Goal: Information Seeking & Learning: Learn about a topic

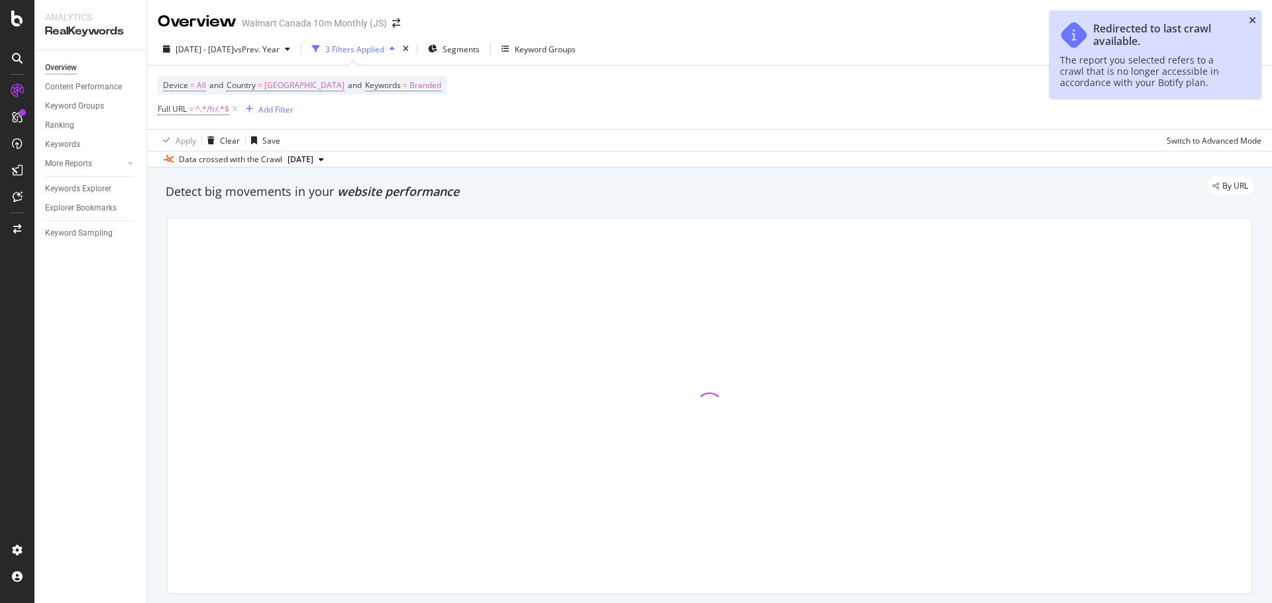
click at [1252, 19] on icon "close toast" at bounding box center [1251, 20] width 7 height 9
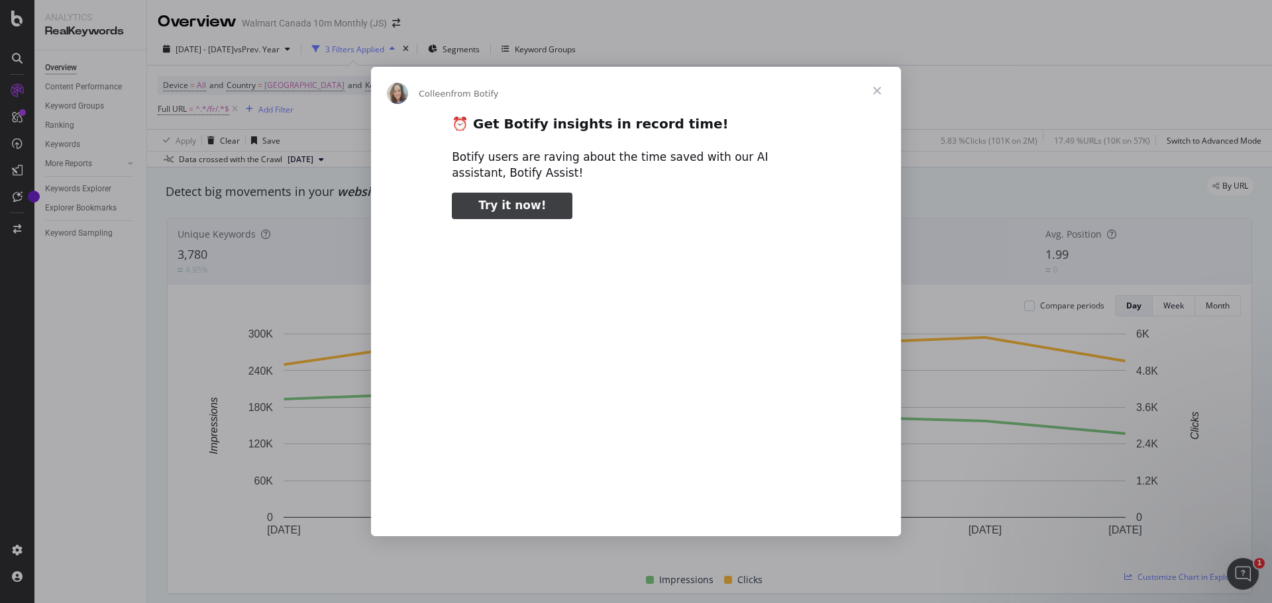
type input "133630"
click at [878, 95] on span "Close" at bounding box center [877, 91] width 48 height 48
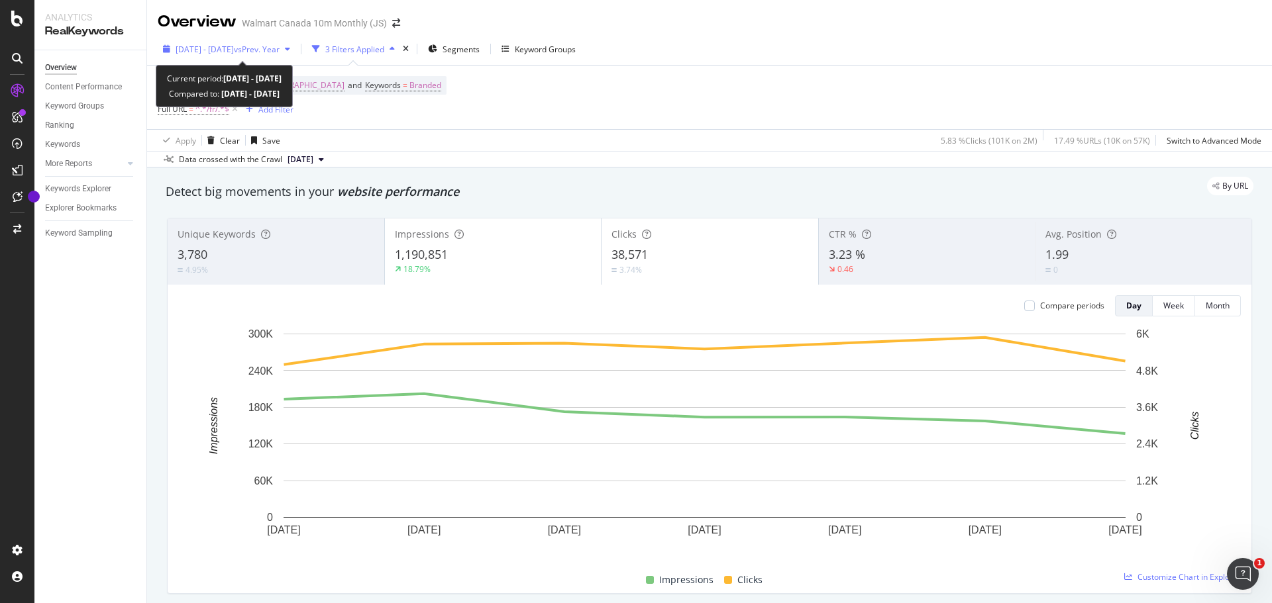
click at [295, 49] on div "button" at bounding box center [288, 49] width 16 height 8
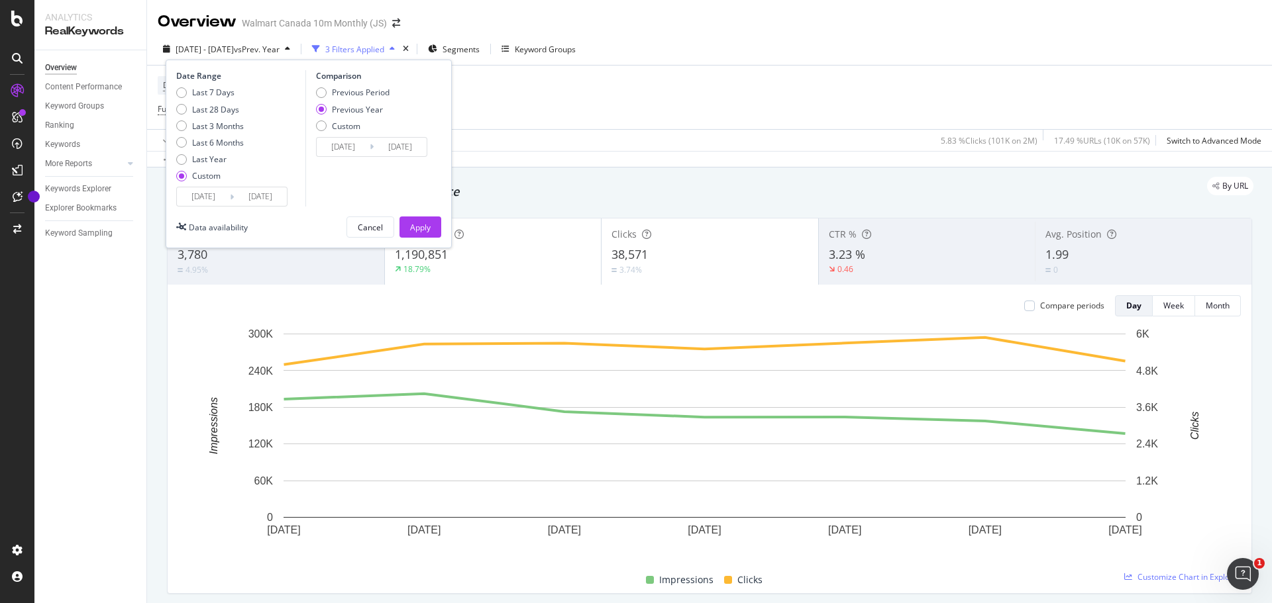
click at [209, 200] on input "[DATE]" at bounding box center [203, 196] width 53 height 19
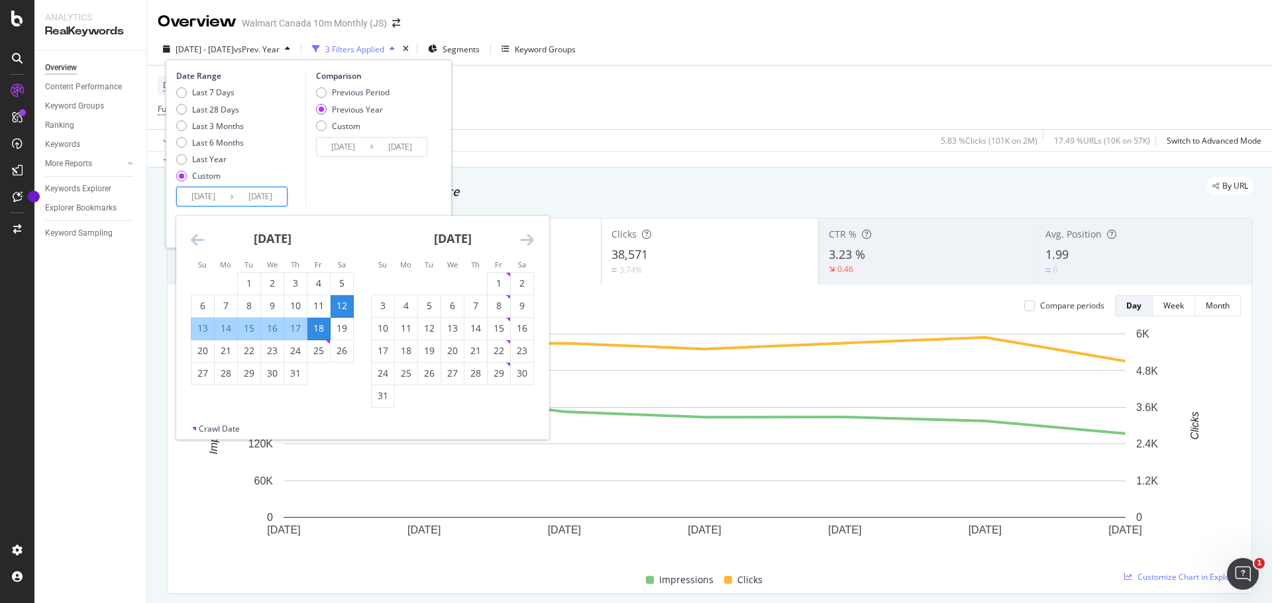
click at [529, 241] on icon "Move forward to switch to the next month." at bounding box center [527, 240] width 14 height 16
click at [190, 237] on div "[DATE] 1 2 3 4 5 6 7 8 9 10 11 12 13 14 15 16 17 18 19 20 21 22 23 24 25 26 27 …" at bounding box center [272, 312] width 180 height 192
click at [195, 239] on icon "Move backward to switch to the previous month." at bounding box center [198, 240] width 14 height 16
click at [530, 240] on icon "Move forward to switch to the next month." at bounding box center [527, 240] width 14 height 16
click at [201, 237] on icon "Move backward to switch to the previous month." at bounding box center [198, 240] width 14 height 16
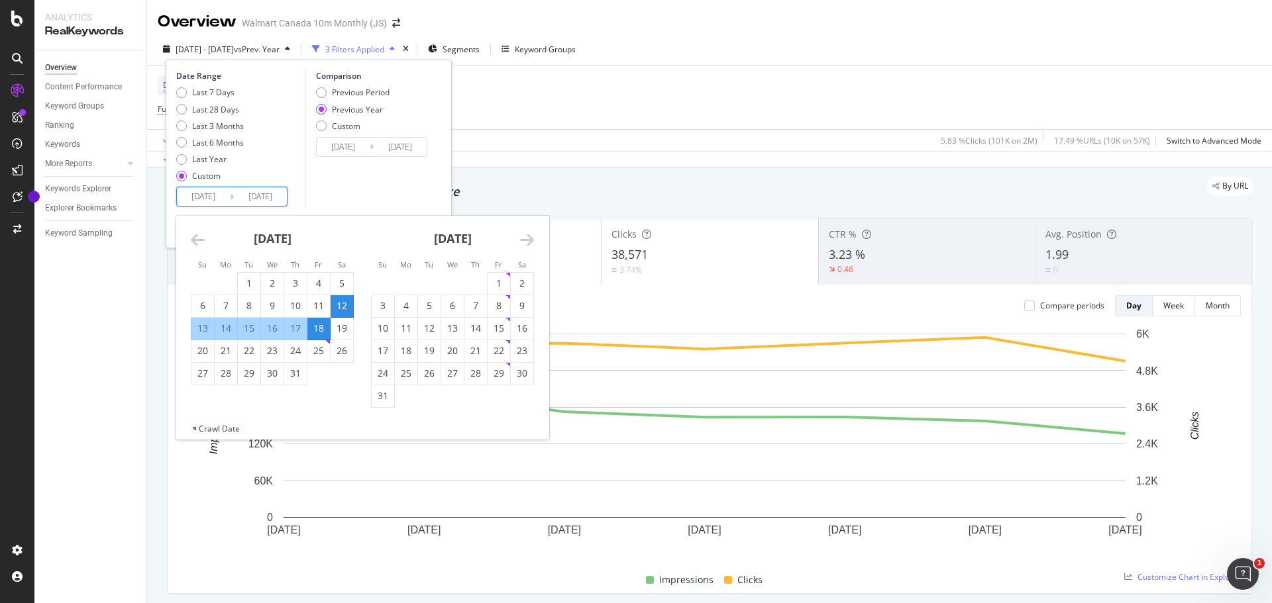
click at [529, 236] on icon "Move forward to switch to the next month." at bounding box center [527, 240] width 14 height 16
click at [525, 308] on div "13" at bounding box center [522, 305] width 23 height 13
type input "[DATE]"
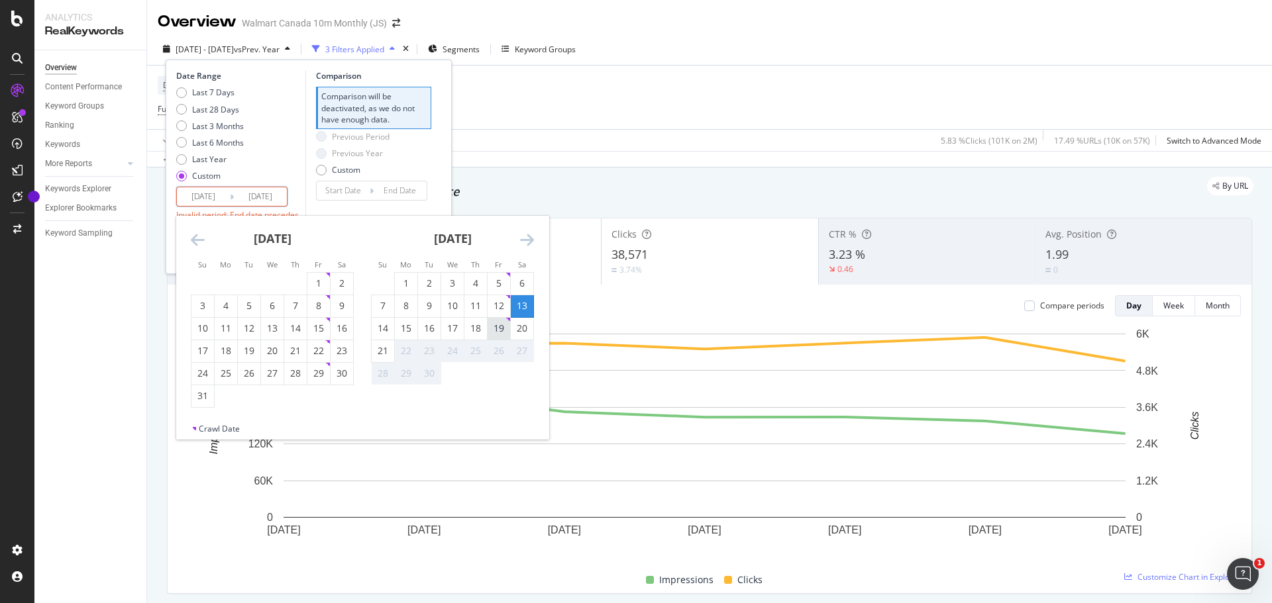
click at [497, 328] on div "19" at bounding box center [498, 328] width 23 height 13
type input "[DATE]"
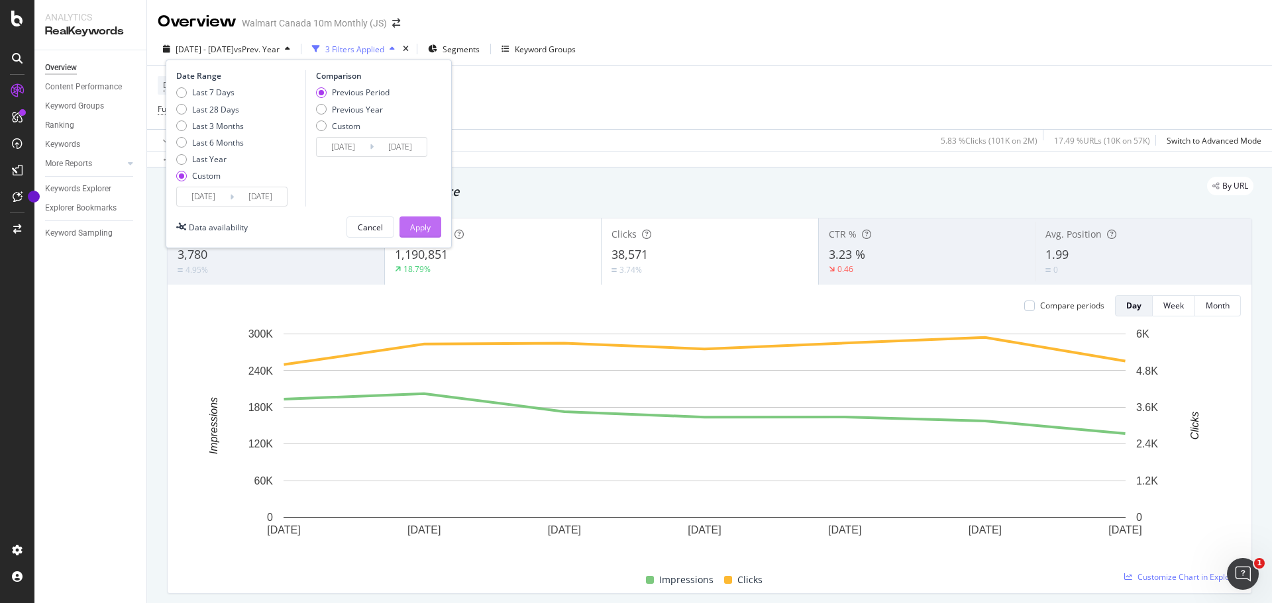
click at [423, 227] on div "Apply" at bounding box center [420, 227] width 21 height 11
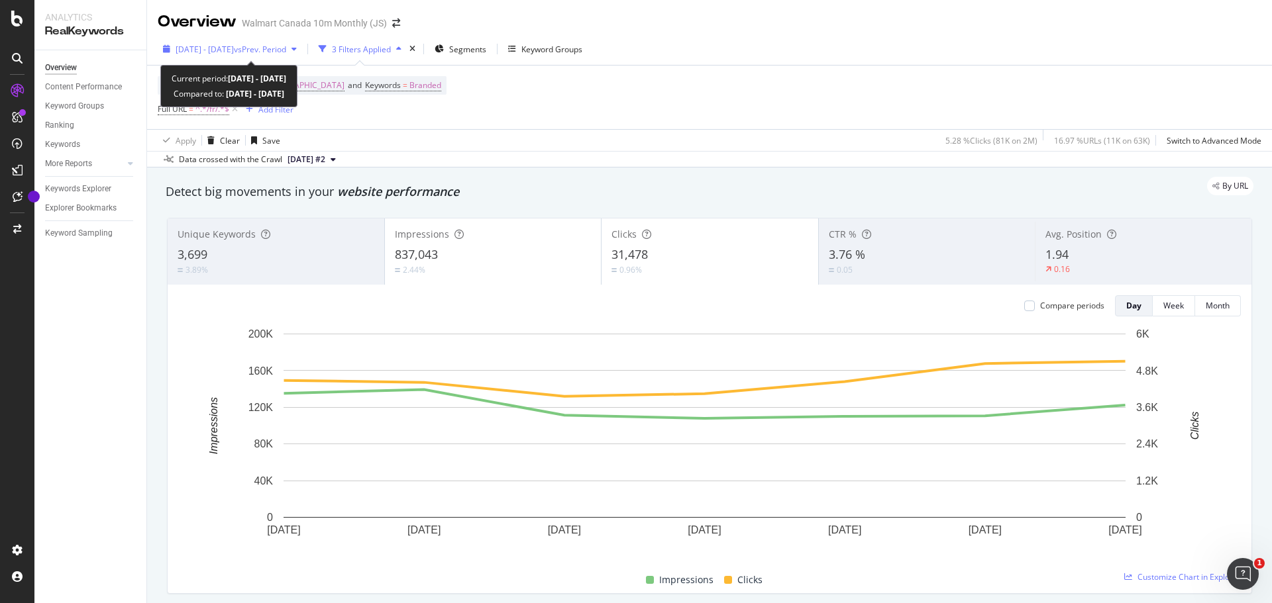
click at [227, 52] on span "[DATE] - [DATE]" at bounding box center [205, 49] width 58 height 11
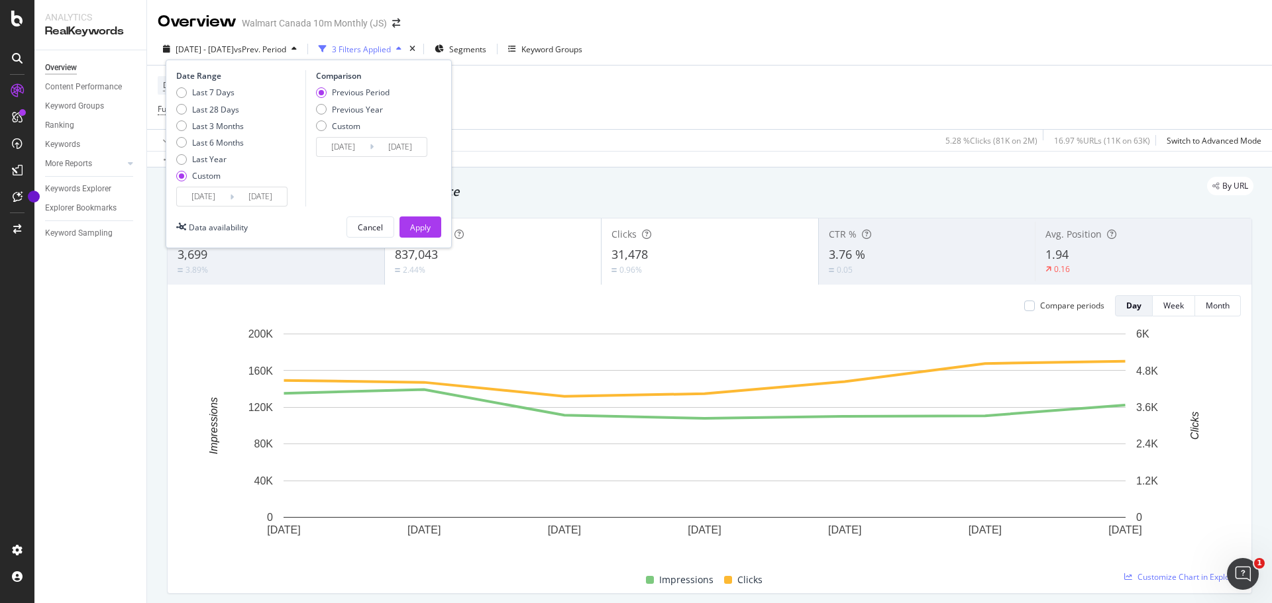
click at [229, 198] on input "[DATE]" at bounding box center [203, 196] width 53 height 19
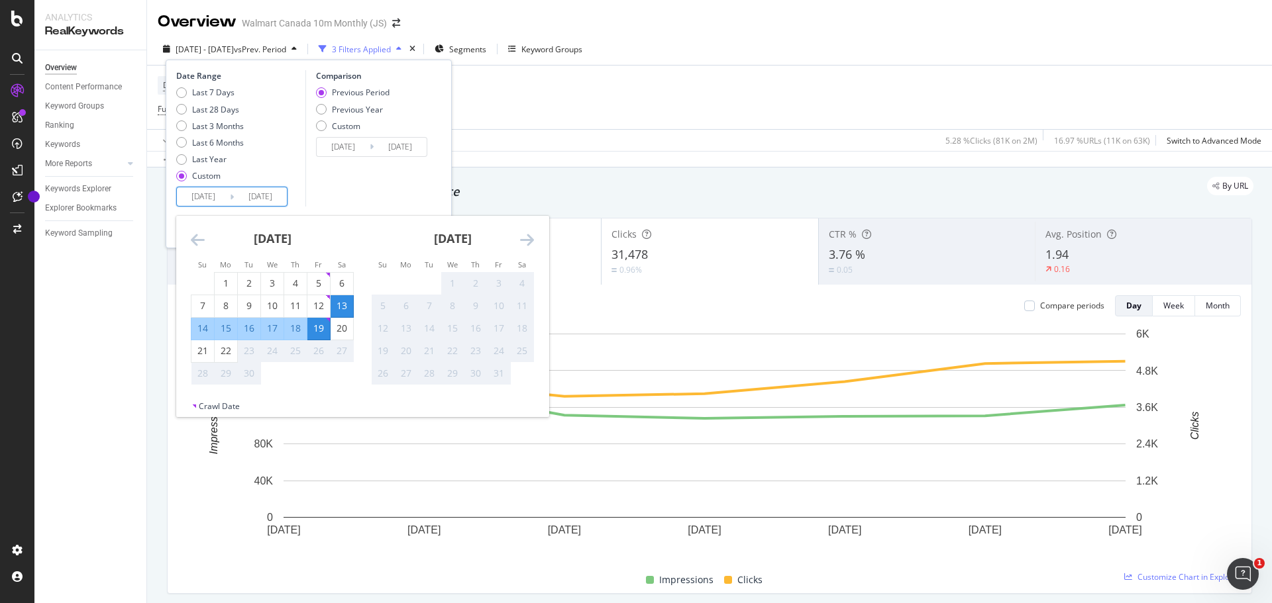
click at [585, 113] on div "Device = All and Country = [GEOGRAPHIC_DATA] and Keywords = Branded Full URL = …" at bounding box center [709, 98] width 1103 height 64
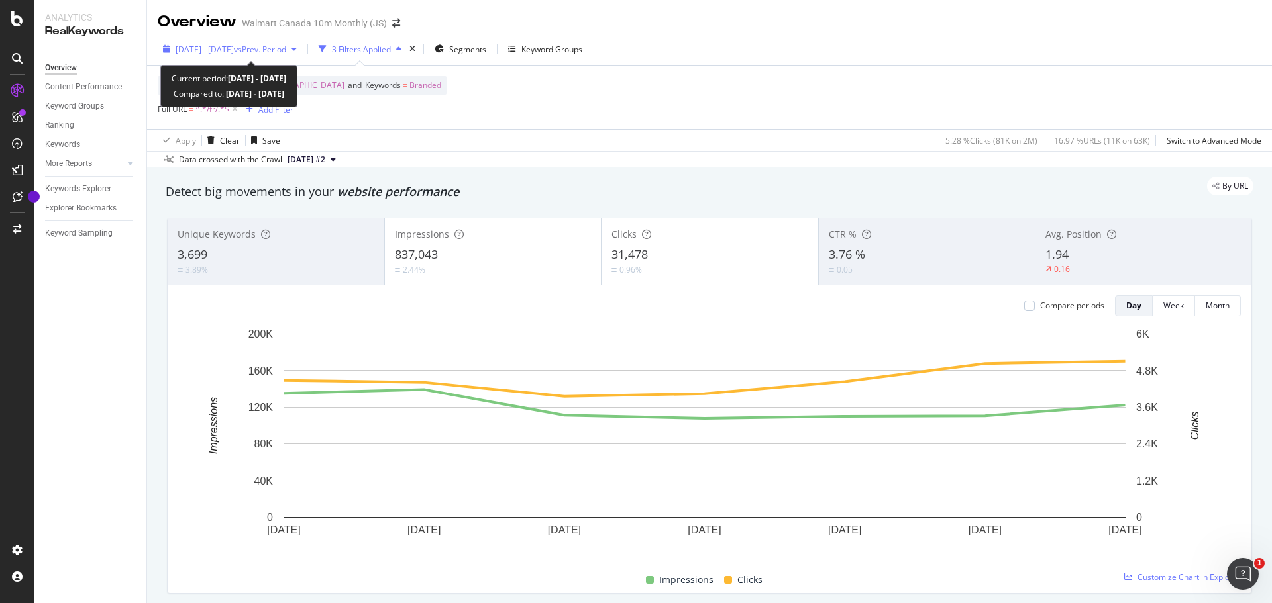
click at [286, 50] on span "vs Prev. Period" at bounding box center [260, 49] width 52 height 11
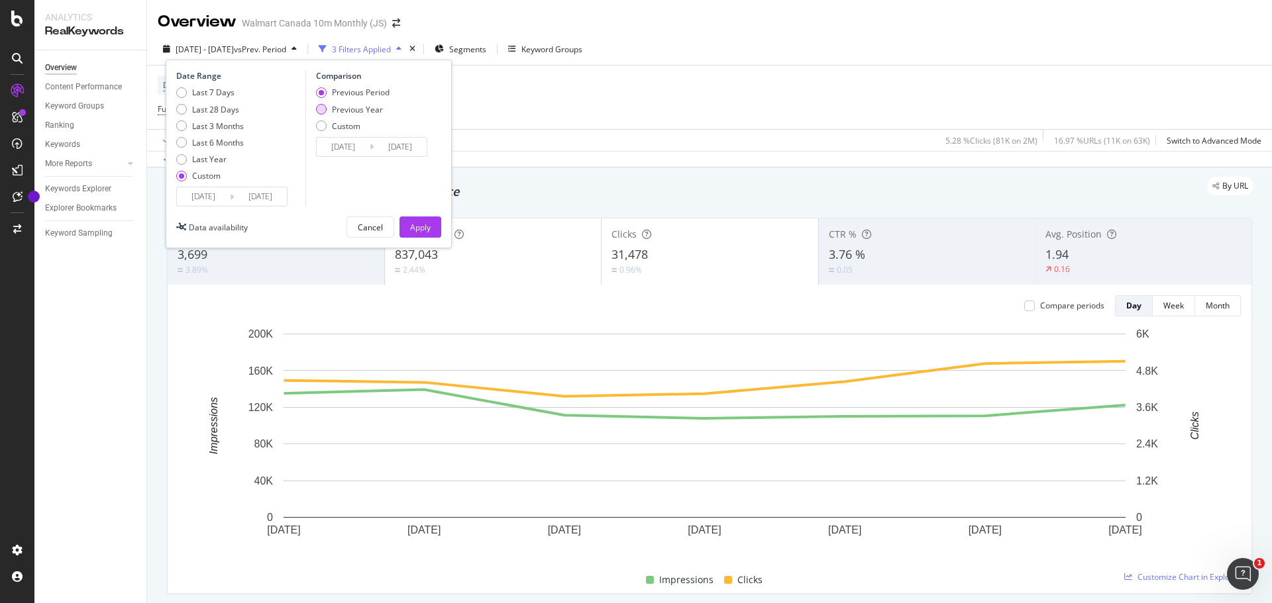
click at [325, 109] on div "Previous Year" at bounding box center [321, 109] width 11 height 11
type input "[DATE]"
click at [413, 232] on div "Apply" at bounding box center [420, 227] width 21 height 11
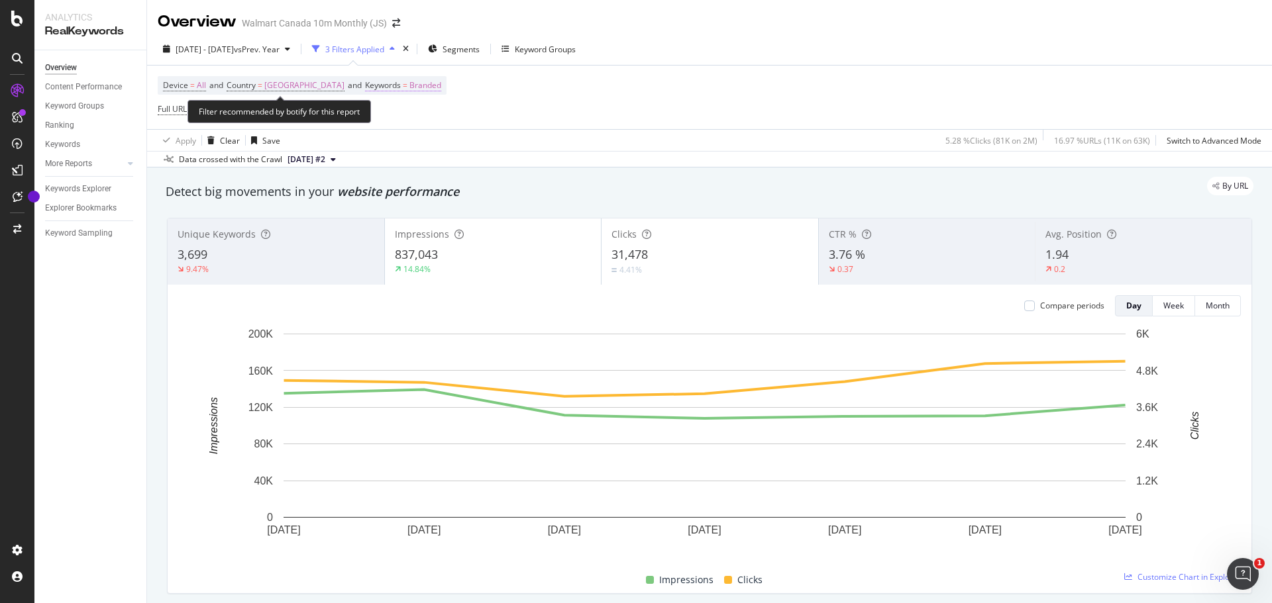
click at [409, 86] on span "Branded" at bounding box center [425, 85] width 32 height 19
click at [379, 113] on icon "button" at bounding box center [377, 117] width 5 height 8
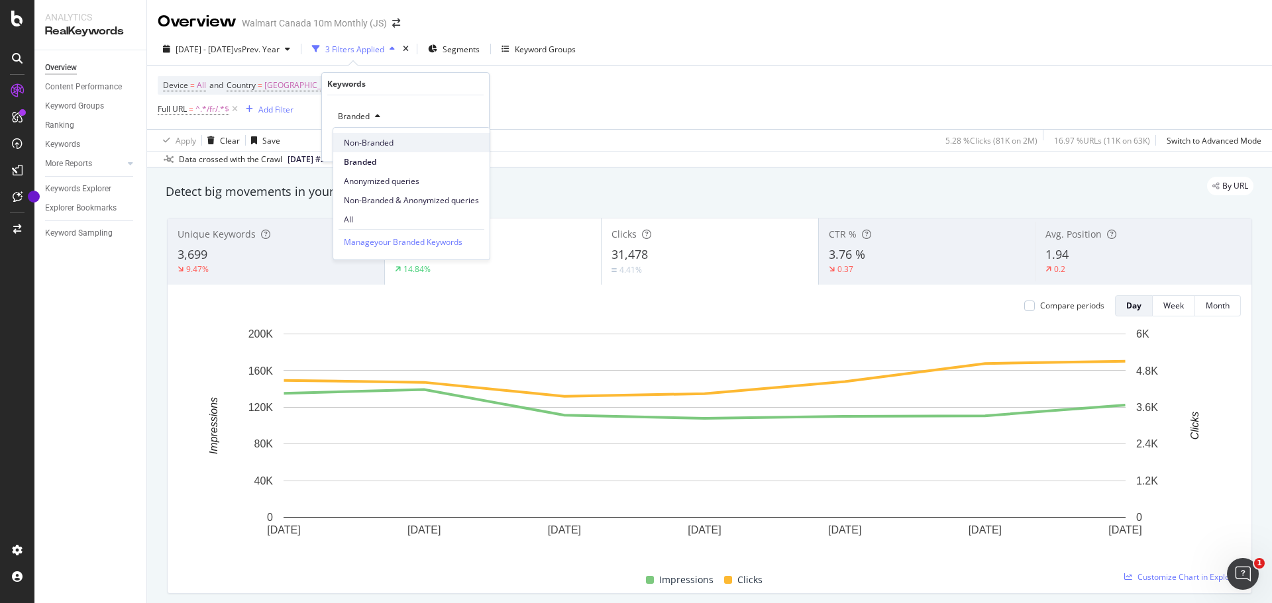
click at [374, 144] on span "Non-Branded" at bounding box center [411, 143] width 135 height 12
click at [468, 149] on div "Apply" at bounding box center [468, 144] width 21 height 11
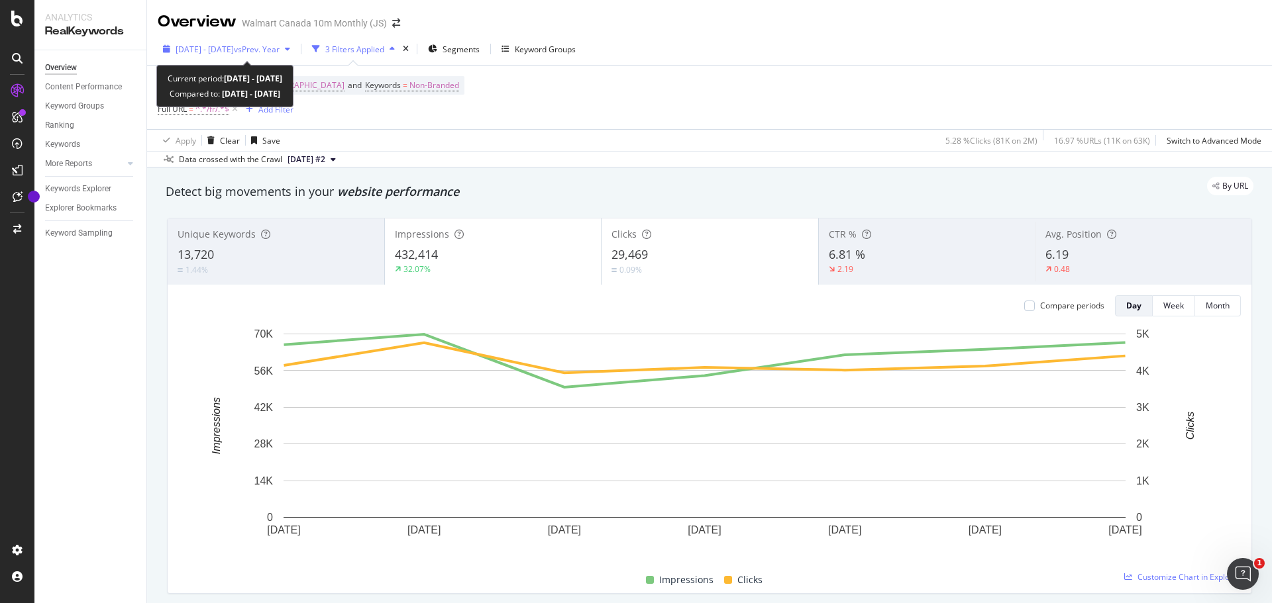
click at [280, 46] on span "vs Prev. Year" at bounding box center [257, 49] width 46 height 11
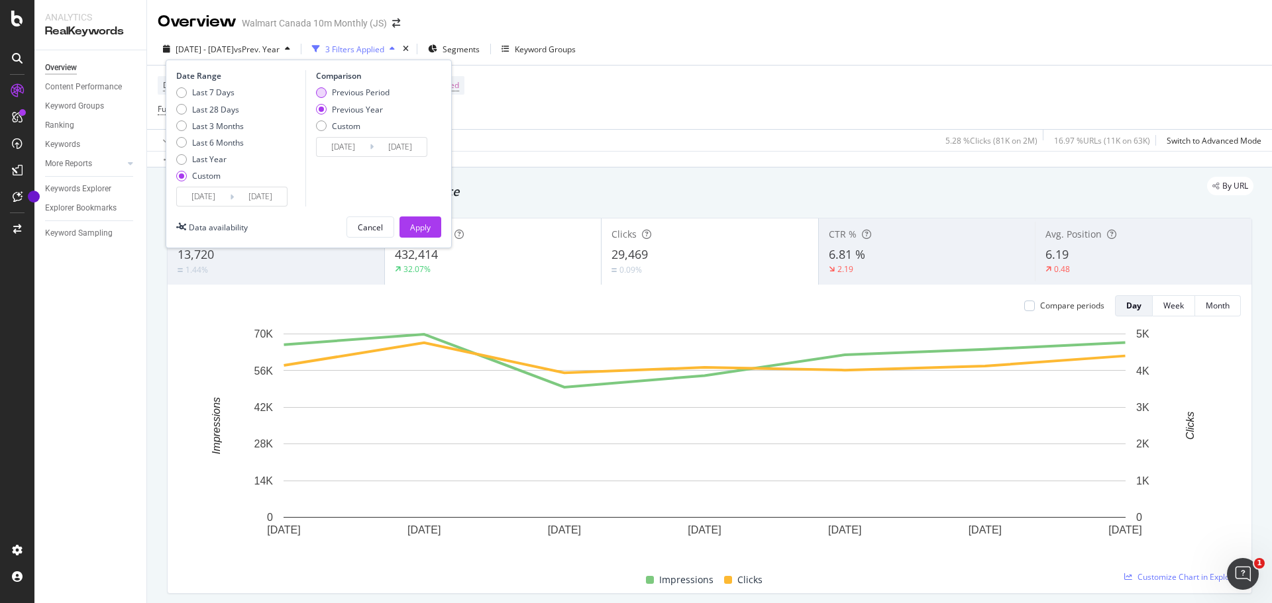
click at [327, 89] on div "Previous Period" at bounding box center [353, 92] width 74 height 11
type input "[DATE]"
click at [423, 230] on div "Apply" at bounding box center [420, 227] width 21 height 11
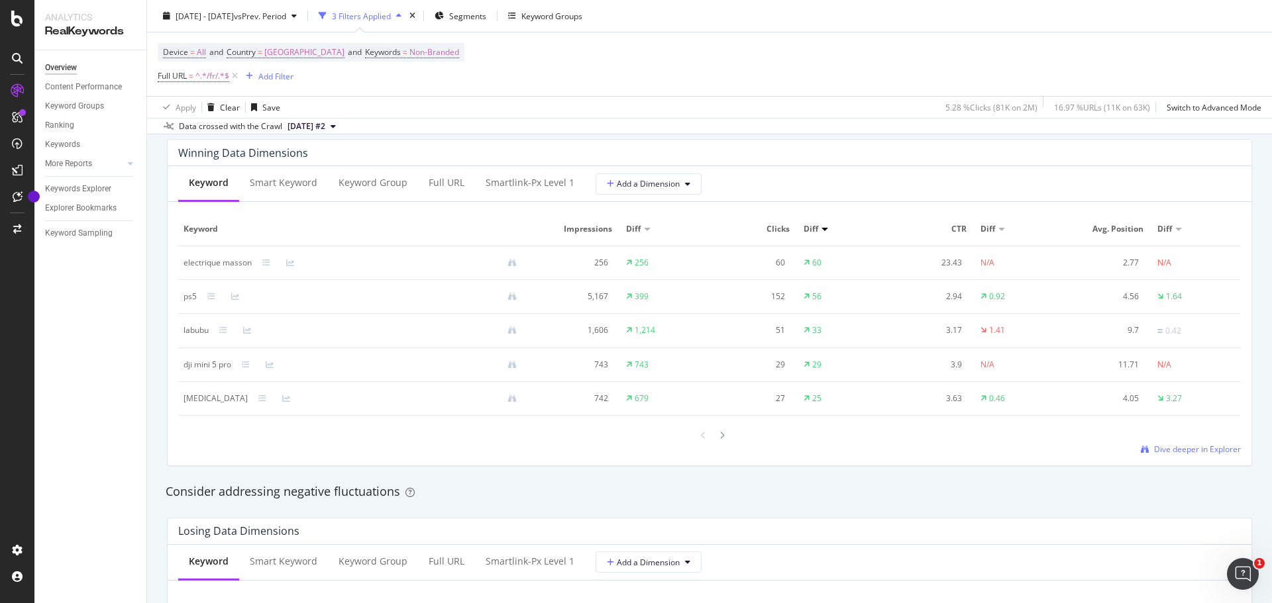
scroll to position [1192, 0]
drag, startPoint x: 252, startPoint y: 265, endPoint x: 181, endPoint y: 262, distance: 70.9
click at [181, 262] on td "electrique masson" at bounding box center [355, 265] width 354 height 34
copy div "electrique masson"
click at [871, 475] on div "Winning Data Dimensions Keyword Smart Keyword Keyword Group Full URL smartlink-…" at bounding box center [709, 304] width 1101 height 348
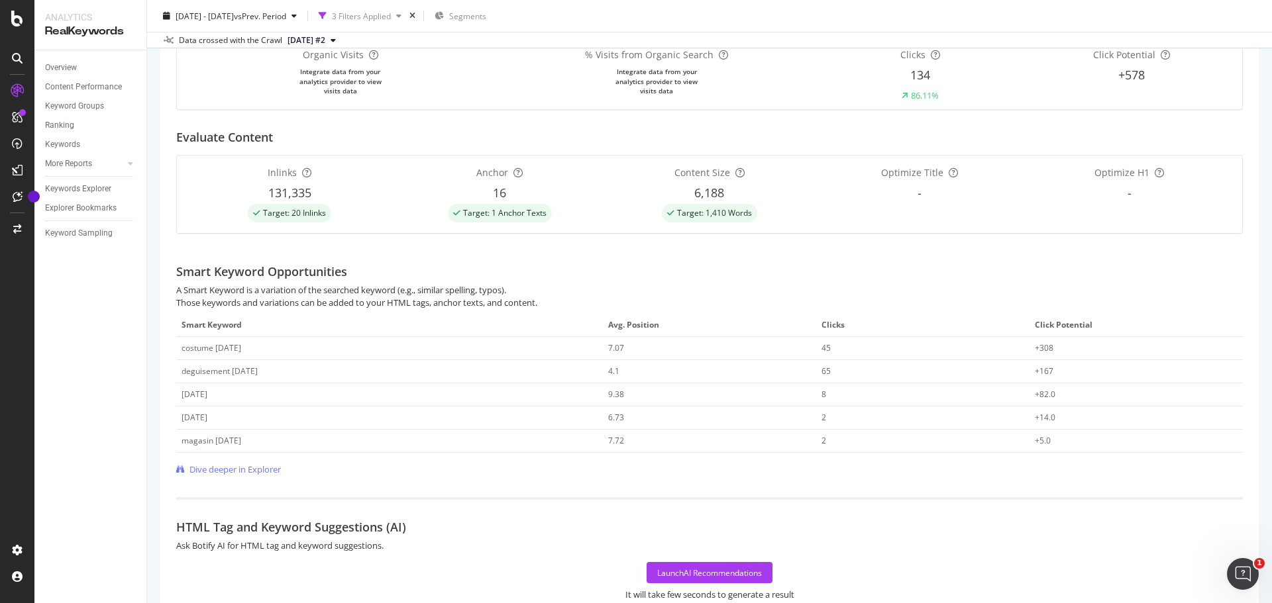
scroll to position [264, 0]
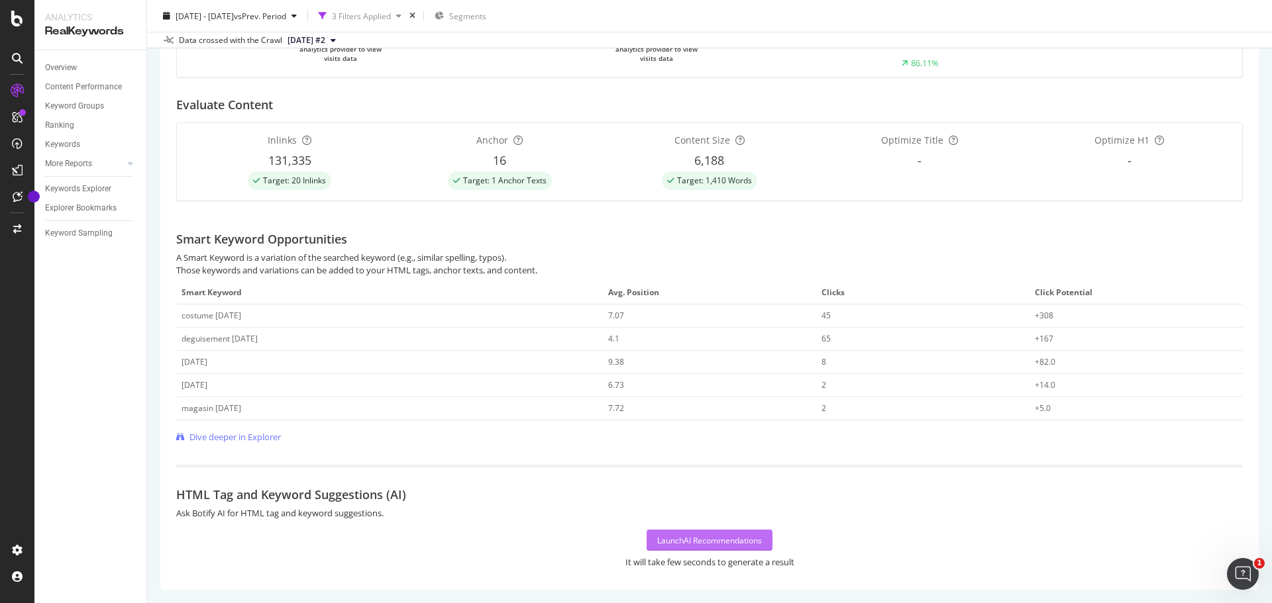
click at [685, 543] on div "Launch AI Recommendations" at bounding box center [709, 540] width 105 height 11
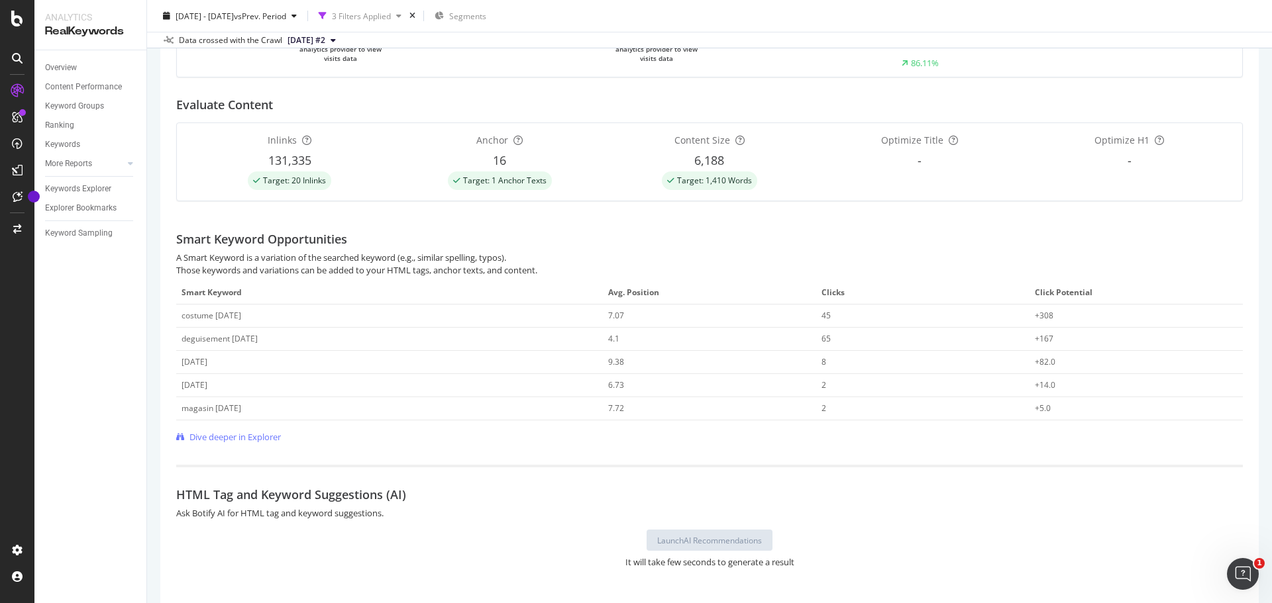
scroll to position [396, 0]
